Goal: Task Accomplishment & Management: Manage account settings

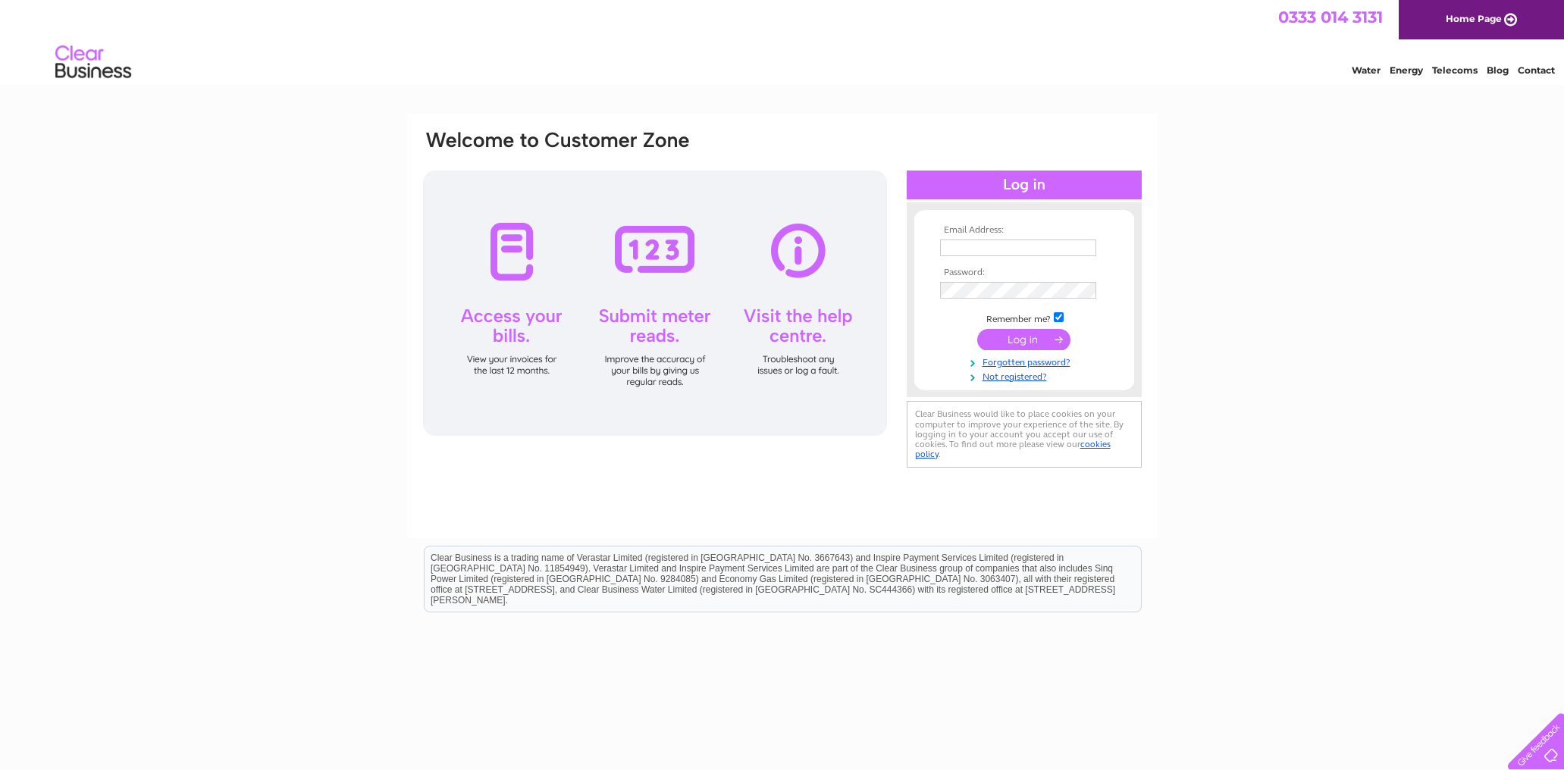
type input "iantolchard@gmail.com"
click at [988, 191] on div at bounding box center [1024, 185] width 235 height 29
click at [1030, 343] on input "submit" at bounding box center [1023, 339] width 93 height 21
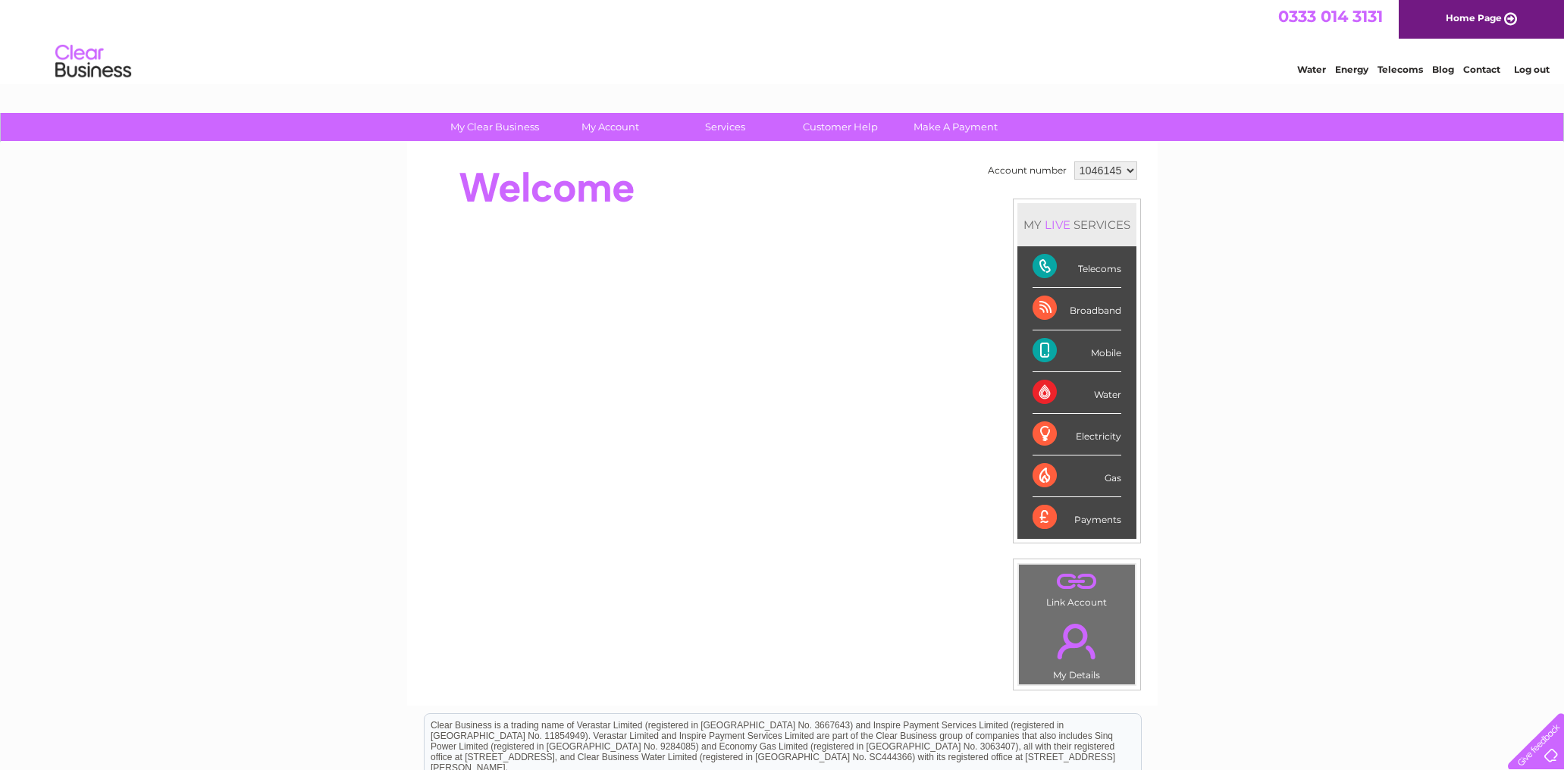
scroll to position [2, 0]
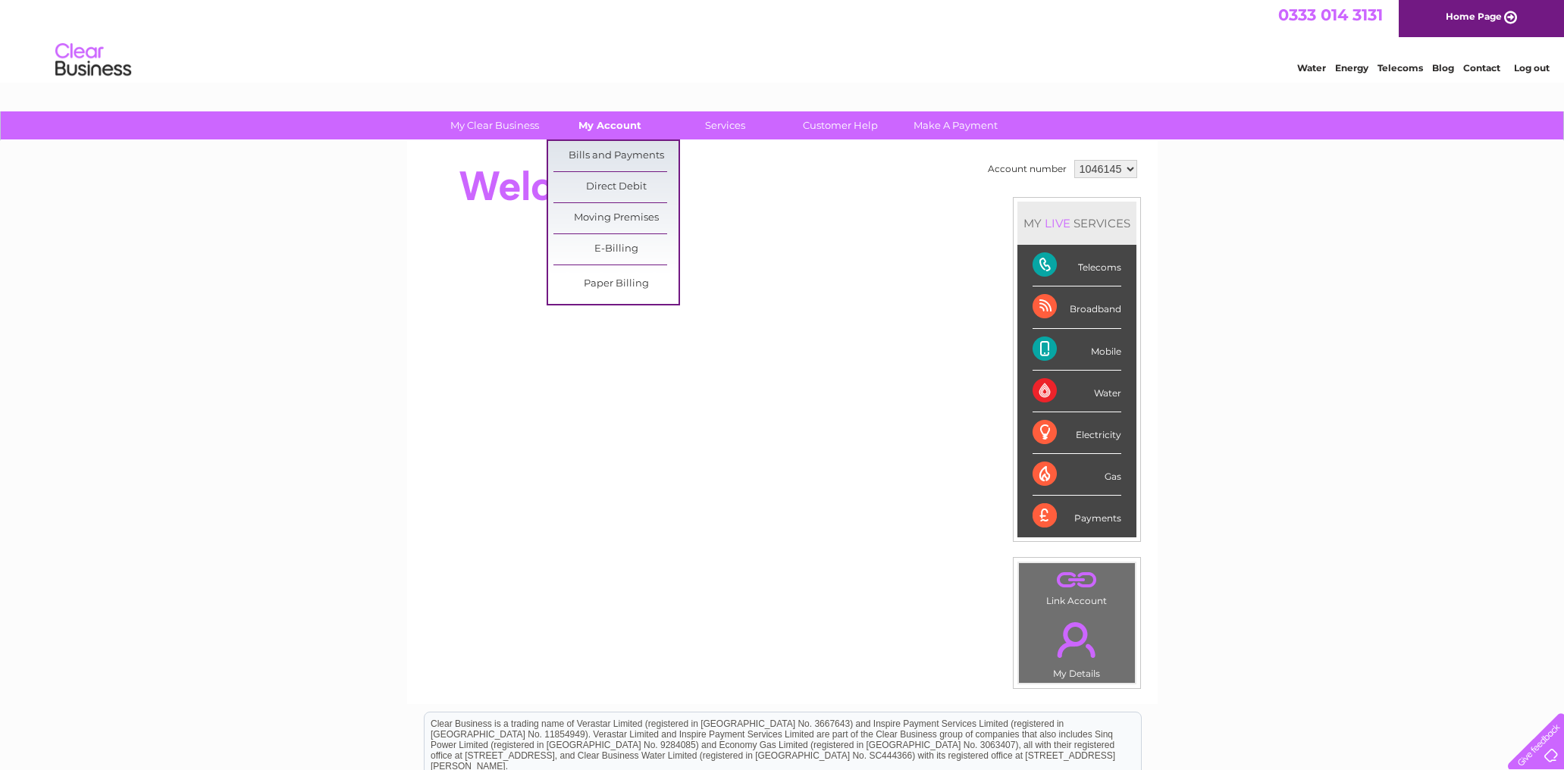
click at [604, 124] on link "My Account" at bounding box center [609, 125] width 125 height 28
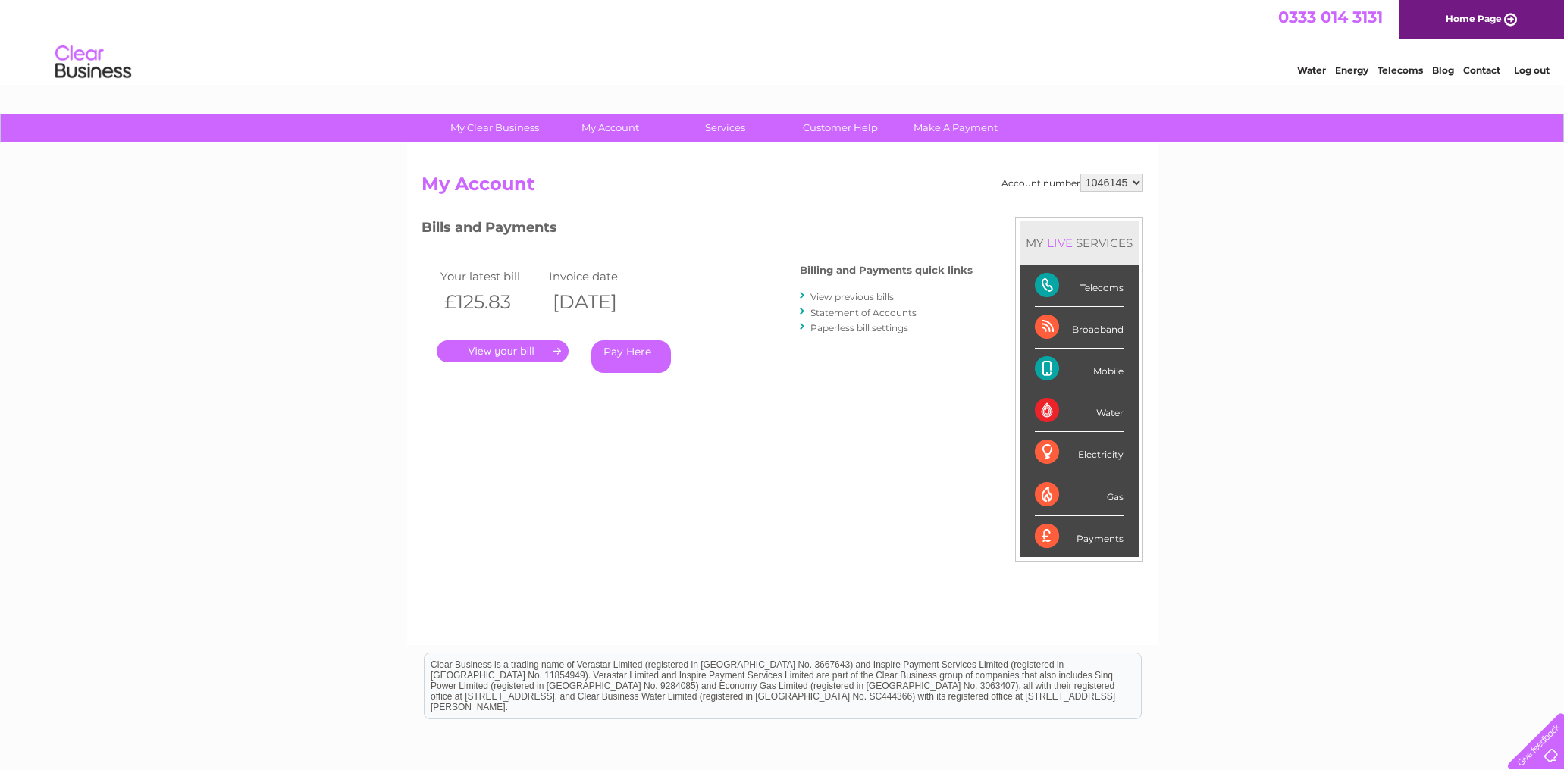
click at [514, 349] on link "." at bounding box center [503, 351] width 132 height 22
